Goal: Find specific page/section

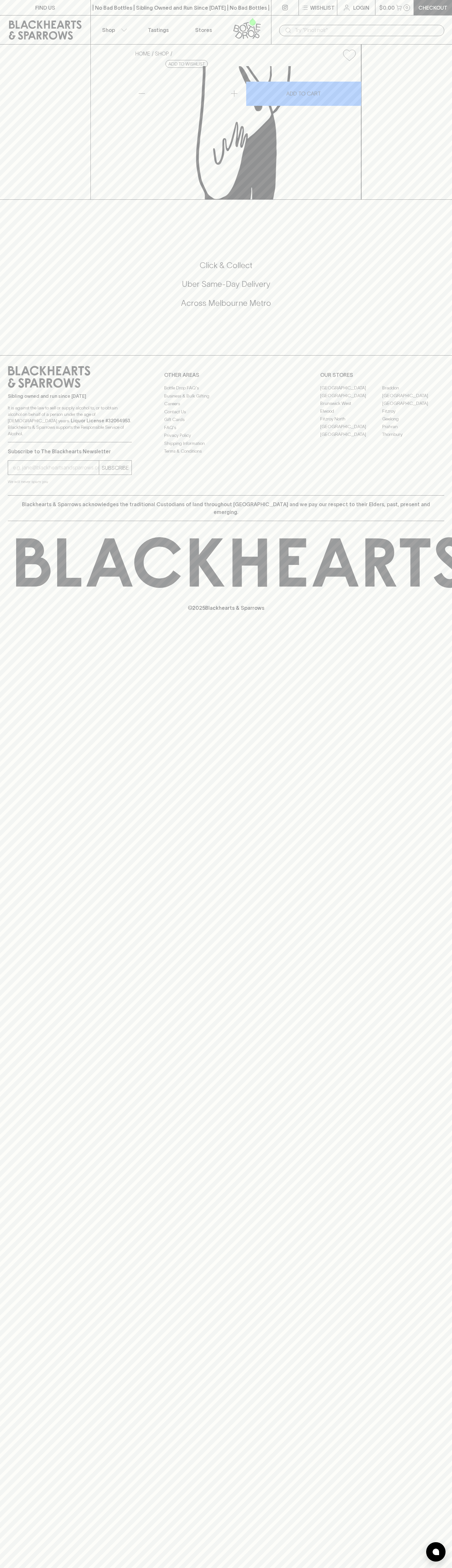
click at [9, 13] on link "FIND US" at bounding box center [45, 7] width 90 height 15
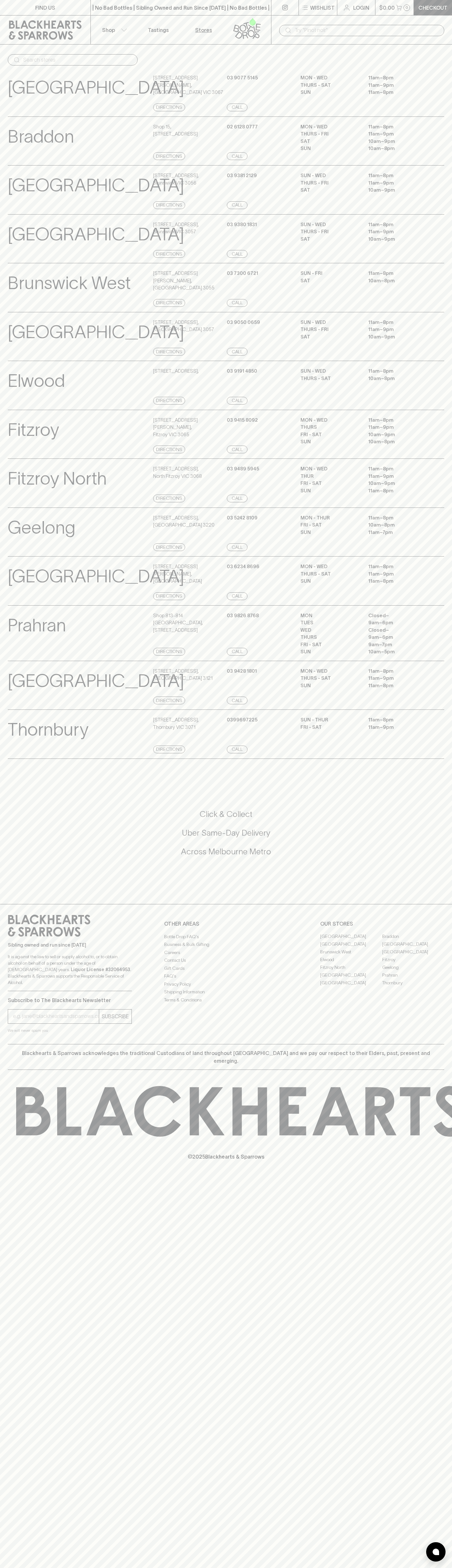
click at [421, 1065] on p "Blackhearts & Sparrows acknowledges the traditional Custodians of land througho…" at bounding box center [226, 1057] width 426 height 15
click at [185, 1567] on html "FIND US | No Bad Bottles | Sibling Owned and Run Since [DATE] | No Bad Bottles …" at bounding box center [226, 784] width 452 height 1568
click at [32, 1034] on you-helper "We will never spam you" at bounding box center [70, 1031] width 124 height 7
